Goal: Task Accomplishment & Management: Manage account settings

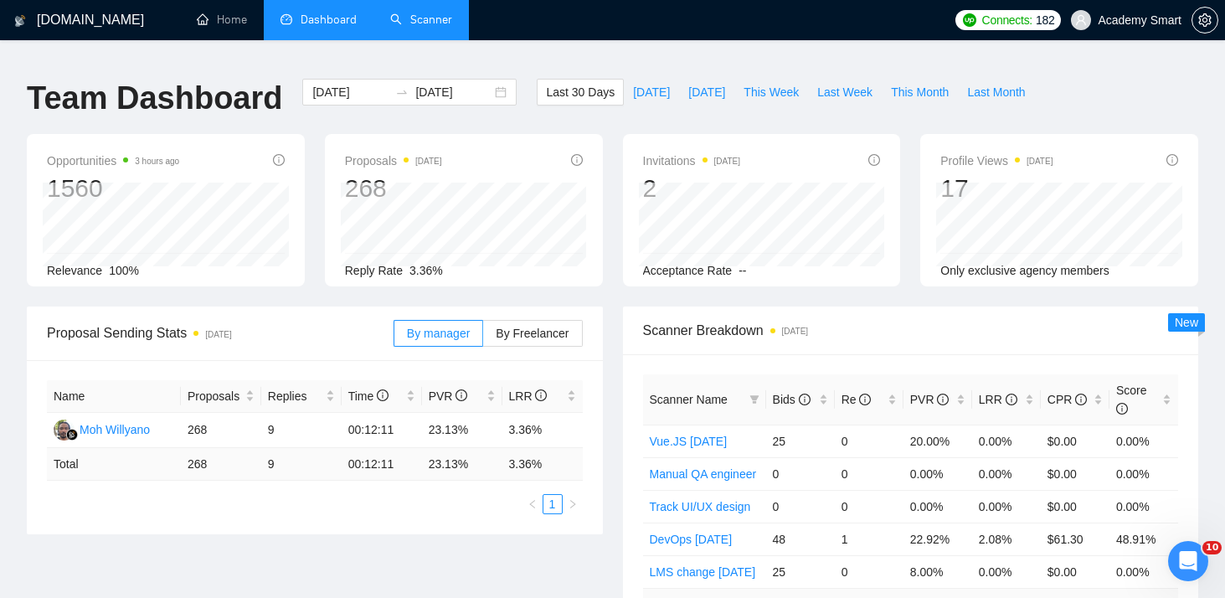
click at [432, 14] on link "Scanner" at bounding box center [421, 20] width 62 height 14
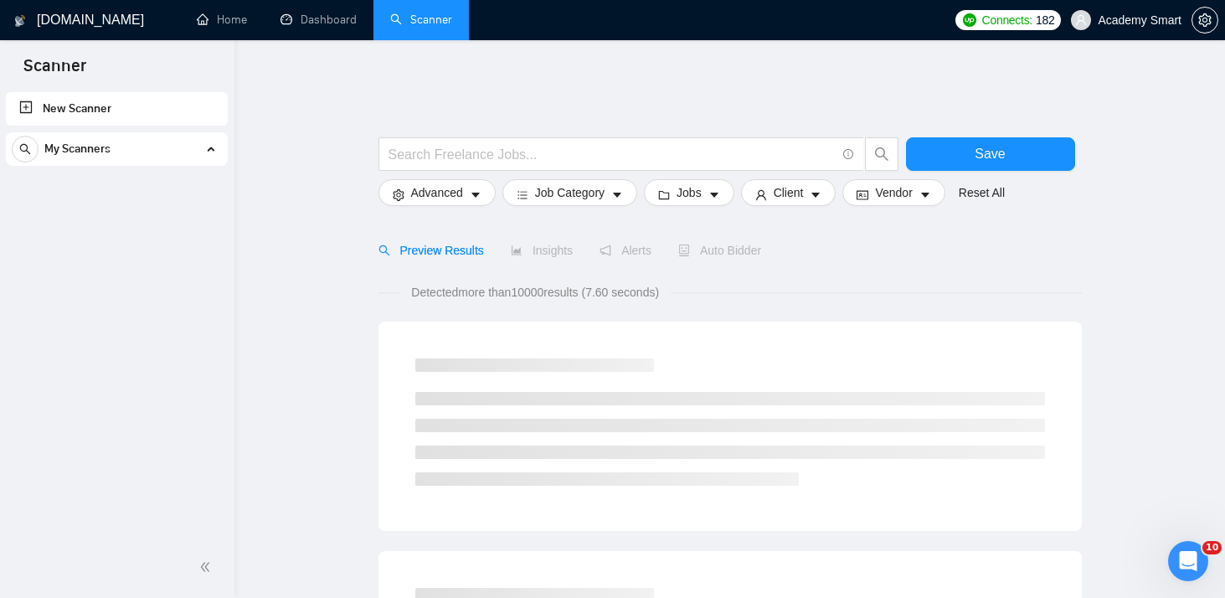
scroll to position [1327, 0]
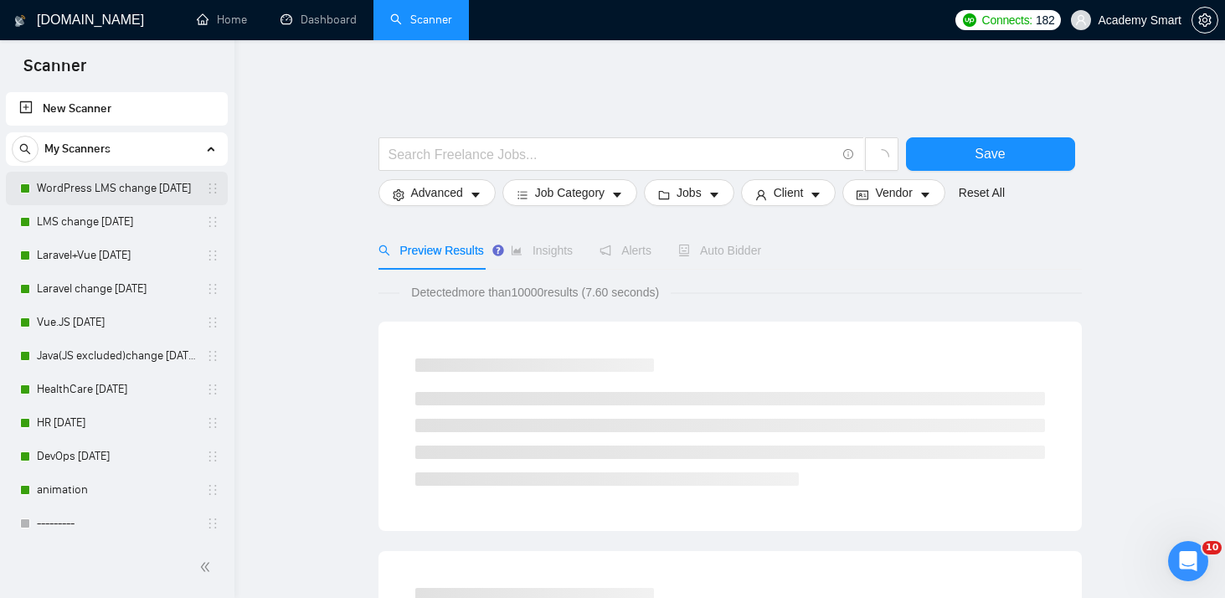
click at [118, 188] on link "WordPress LMS change [DATE]" at bounding box center [116, 188] width 159 height 33
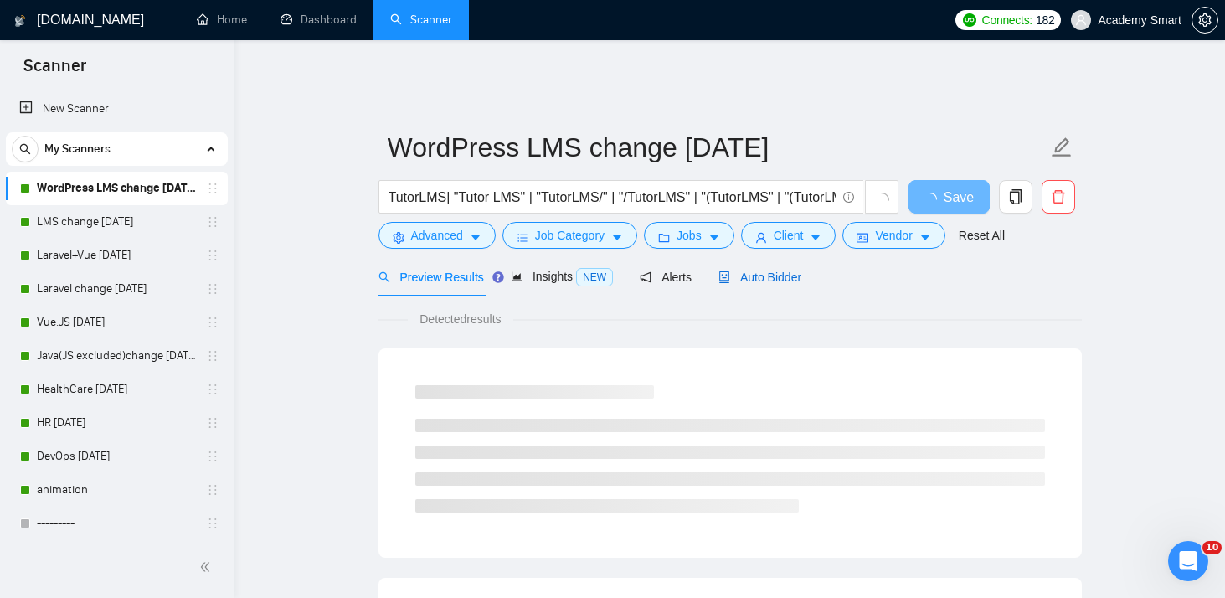
click at [754, 270] on span "Auto Bidder" at bounding box center [759, 276] width 83 height 13
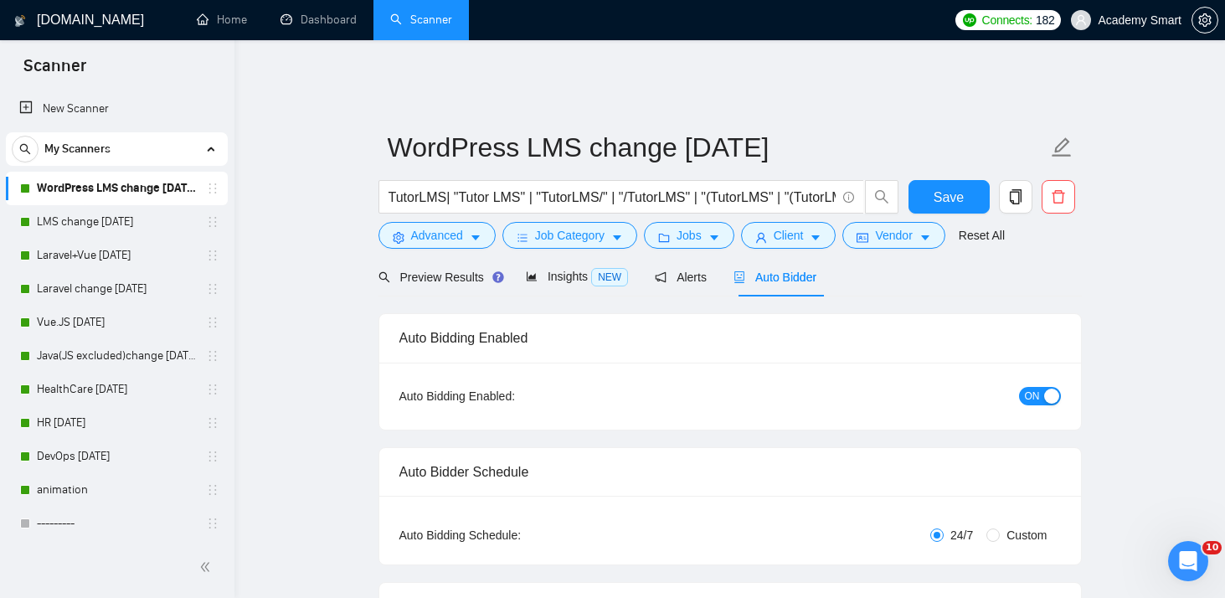
click at [1029, 387] on span "ON" at bounding box center [1032, 396] width 15 height 18
click at [943, 190] on span "Save" at bounding box center [948, 197] width 30 height 21
click at [78, 222] on link "LMS change [DATE]" at bounding box center [116, 221] width 159 height 33
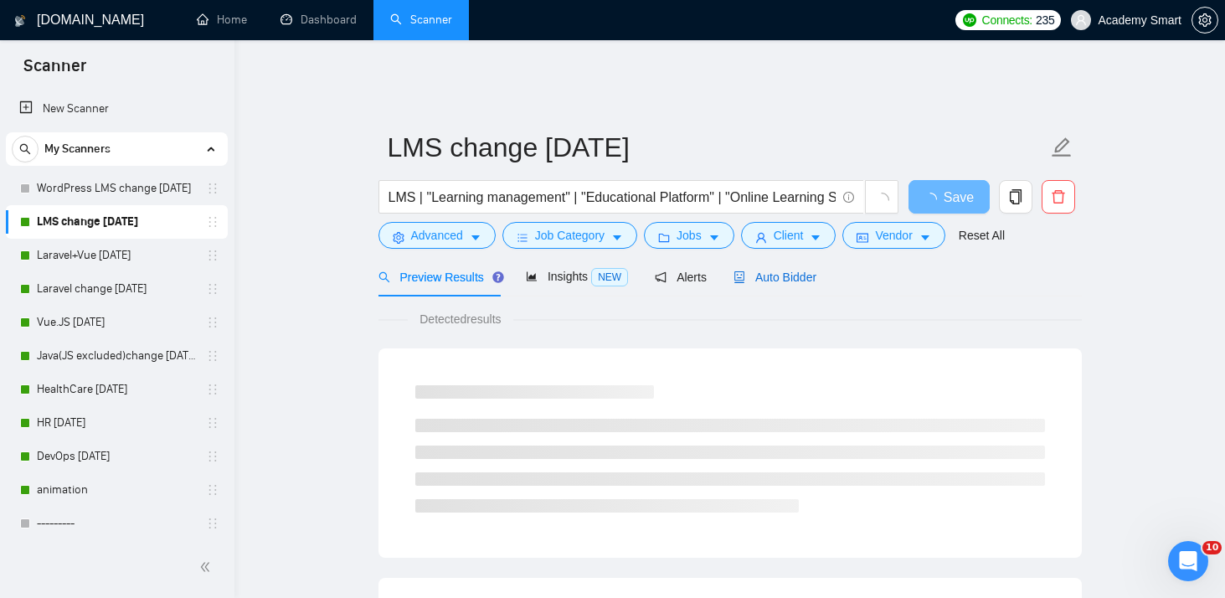
click at [784, 270] on span "Auto Bidder" at bounding box center [774, 276] width 83 height 13
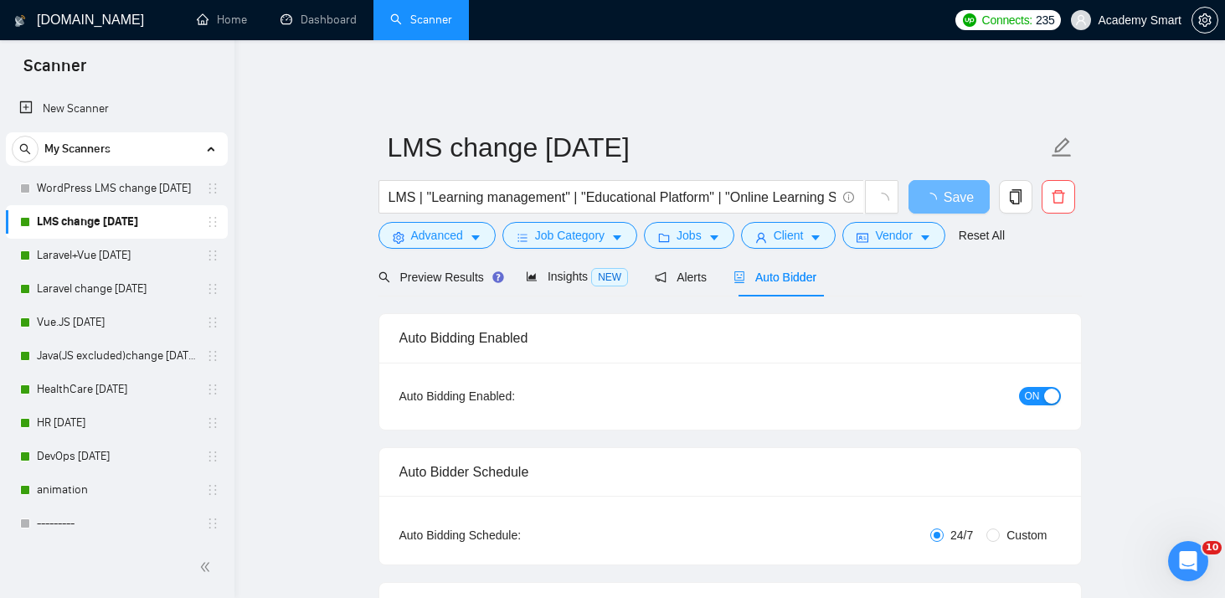
click at [1031, 387] on span "ON" at bounding box center [1032, 396] width 15 height 18
click at [937, 187] on span "Save" at bounding box center [948, 197] width 30 height 21
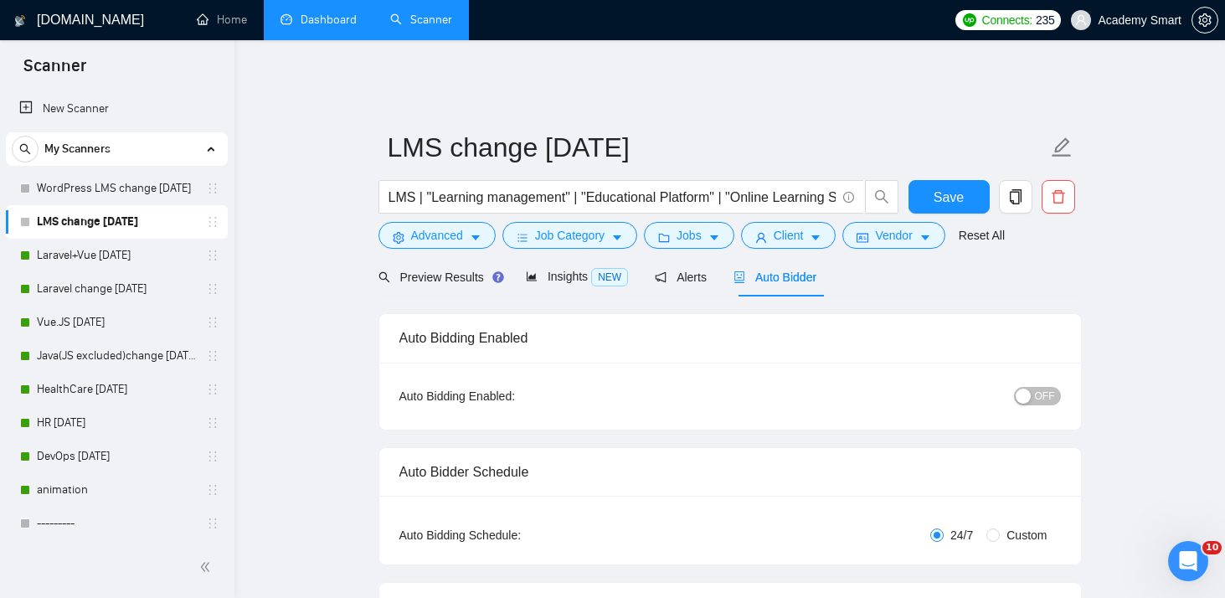
click at [312, 23] on link "Dashboard" at bounding box center [318, 20] width 76 height 14
